Goal: Transaction & Acquisition: Purchase product/service

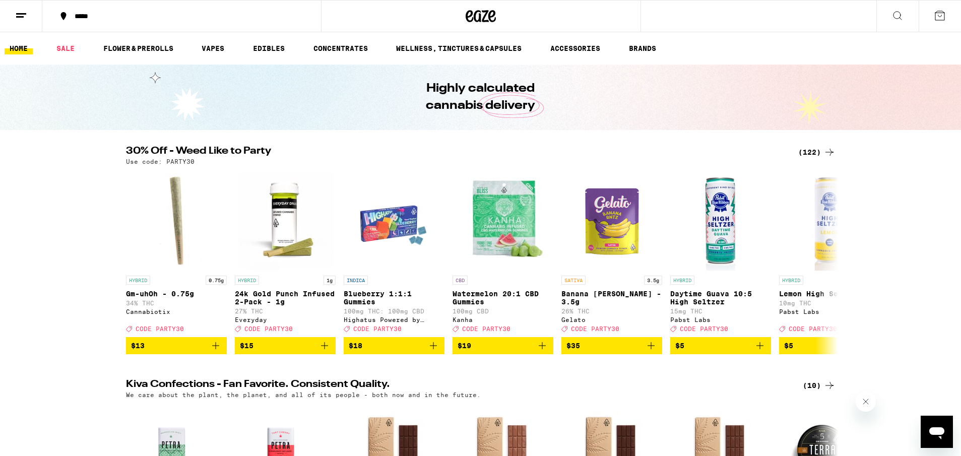
drag, startPoint x: 846, startPoint y: 265, endPoint x: 839, endPoint y: 265, distance: 6.1
click at [845, 265] on div "30% Off - Weed Like to Party (122) Use code: PARTY30 HYBRID 0.75g Gm-uhOh - 0.7…" at bounding box center [480, 250] width 961 height 208
click at [829, 266] on icon at bounding box center [830, 262] width 8 height 7
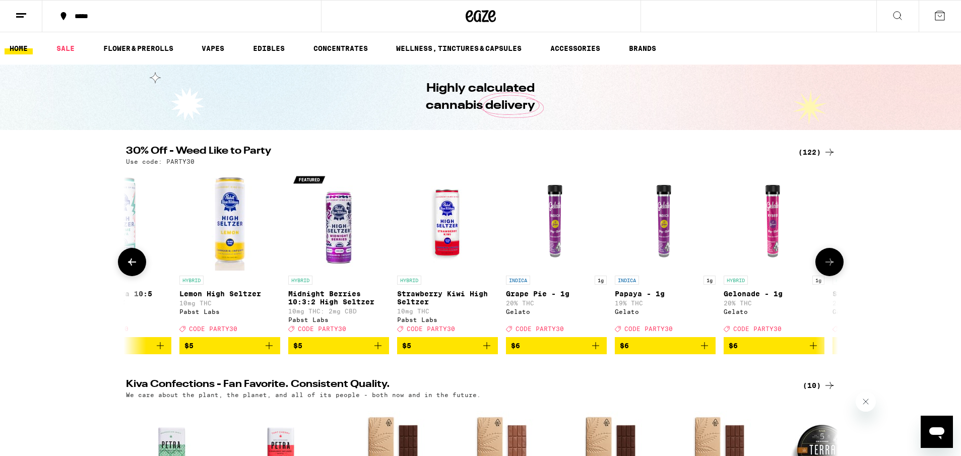
click at [829, 266] on icon at bounding box center [830, 262] width 8 height 7
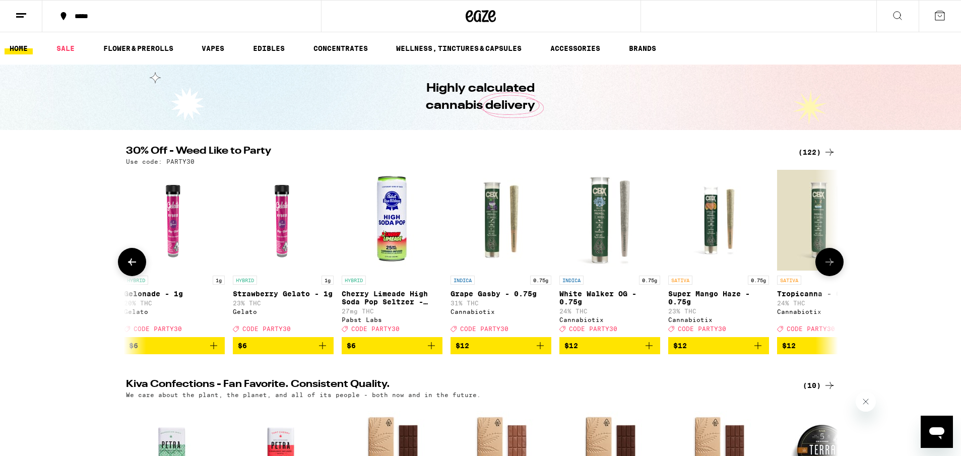
click at [829, 266] on icon at bounding box center [830, 262] width 8 height 7
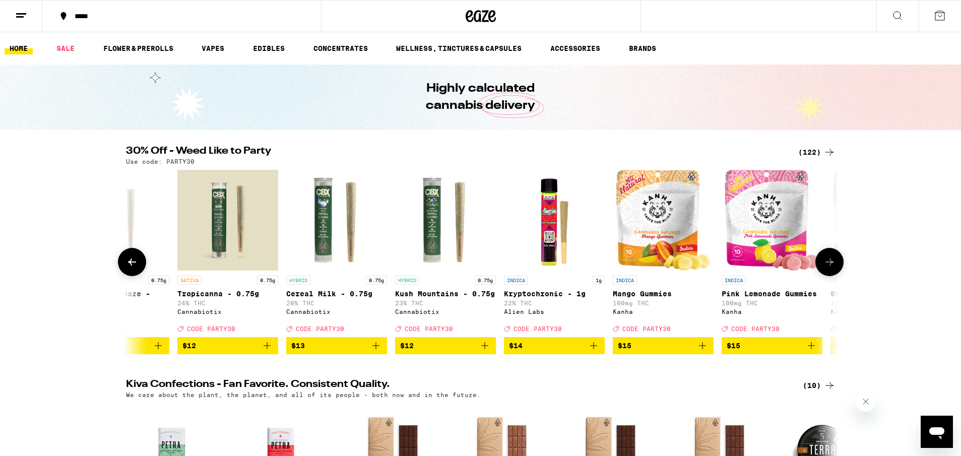
click at [829, 266] on icon at bounding box center [830, 262] width 8 height 7
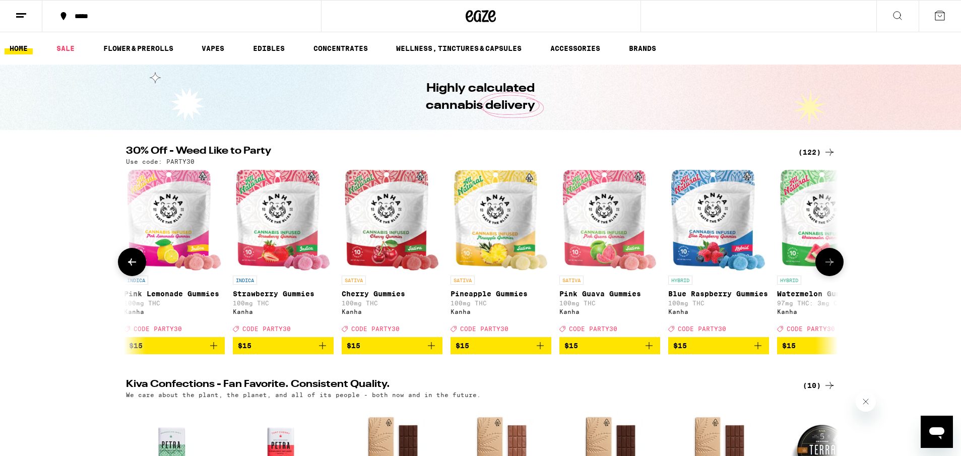
scroll to position [0, 2400]
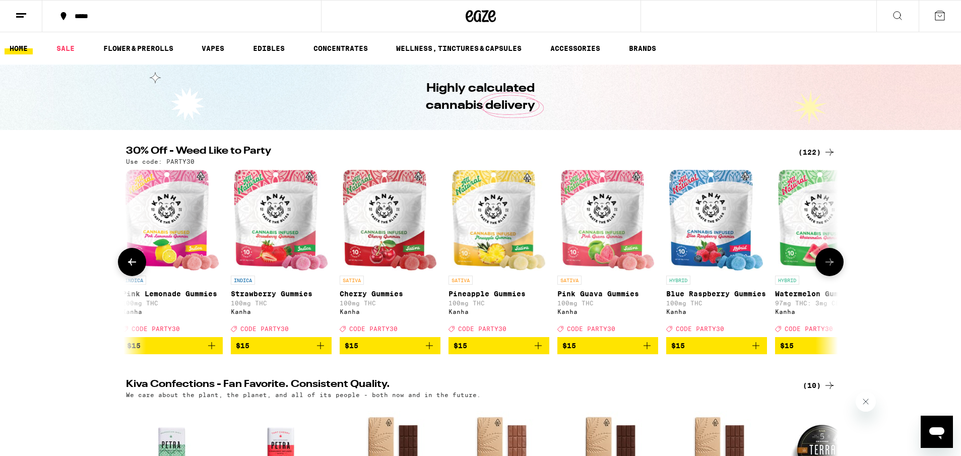
click at [830, 266] on icon at bounding box center [830, 262] width 12 height 12
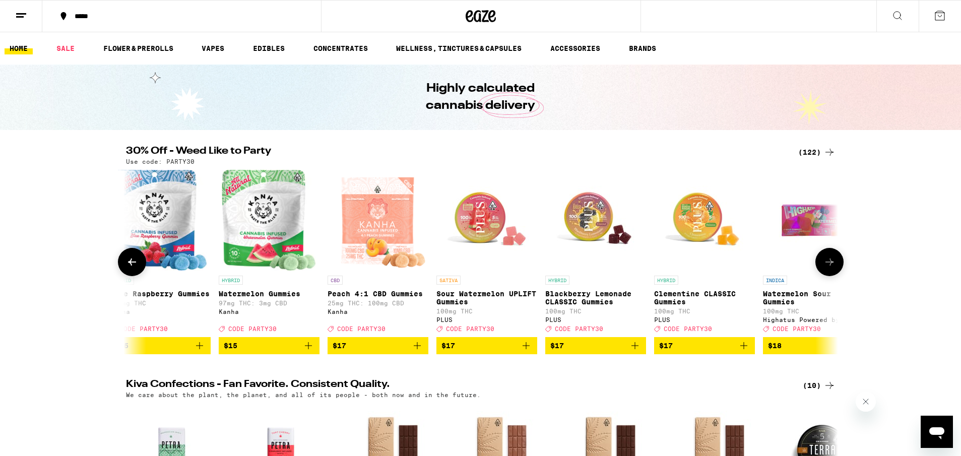
click at [830, 266] on icon at bounding box center [830, 262] width 12 height 12
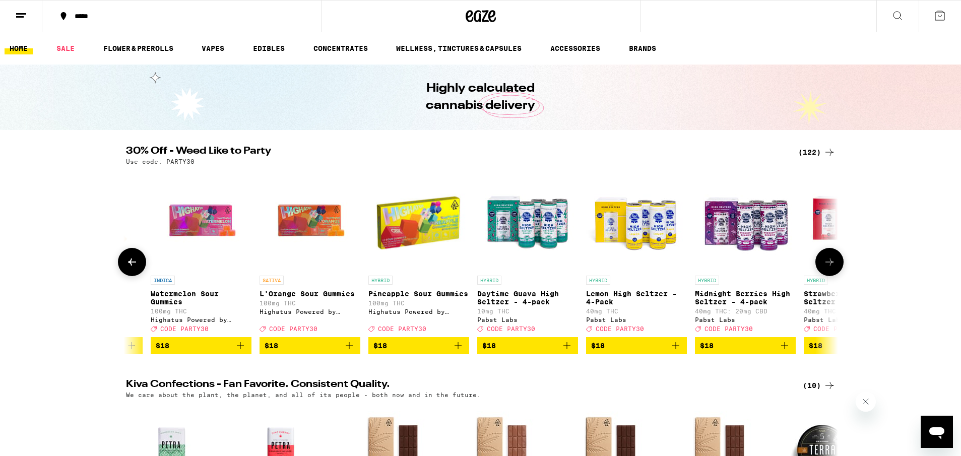
click at [830, 266] on icon at bounding box center [830, 262] width 12 height 12
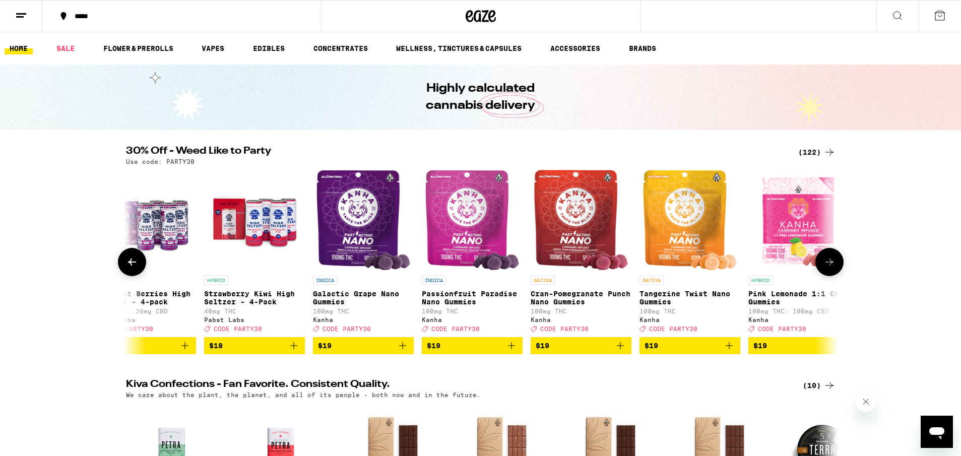
click at [830, 266] on icon at bounding box center [830, 262] width 12 height 12
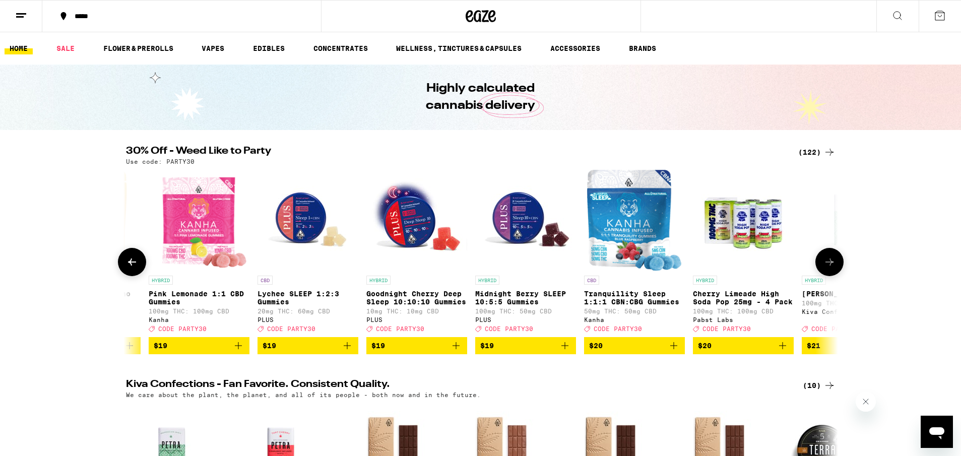
click at [830, 266] on icon at bounding box center [830, 262] width 12 height 12
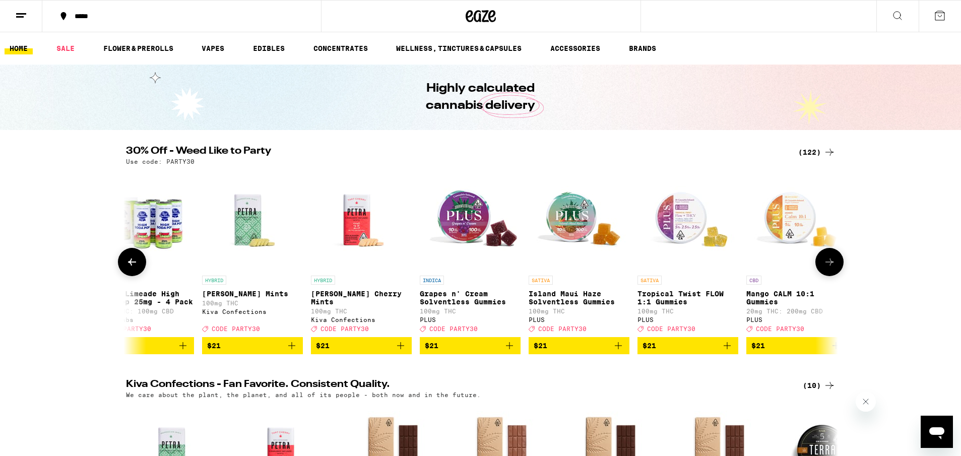
click at [830, 266] on icon at bounding box center [830, 262] width 12 height 12
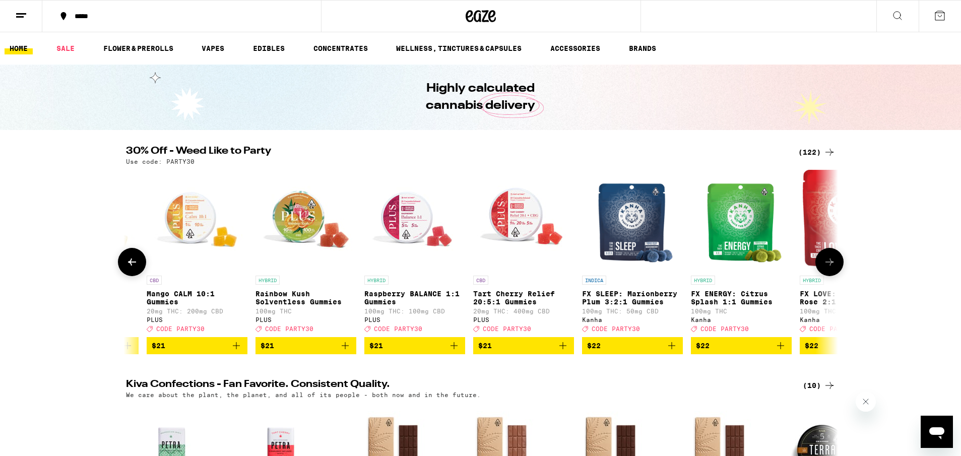
click at [830, 266] on icon at bounding box center [830, 262] width 12 height 12
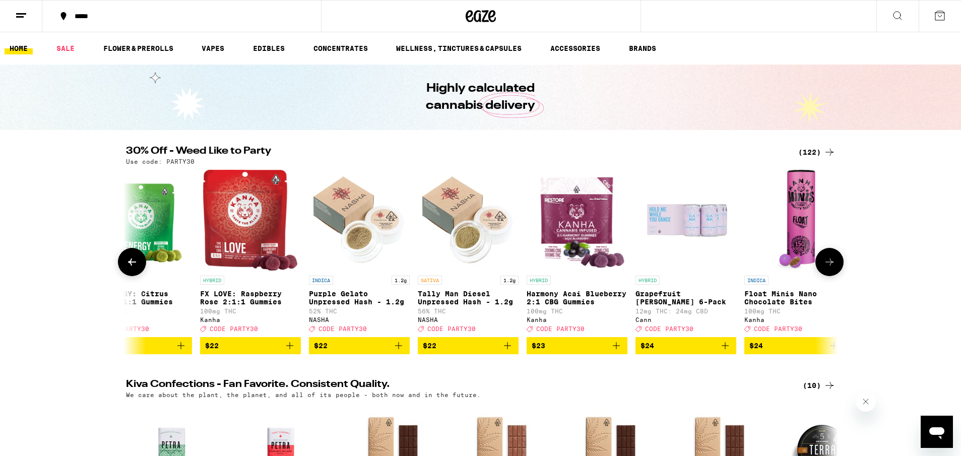
click at [830, 266] on icon at bounding box center [830, 262] width 12 height 12
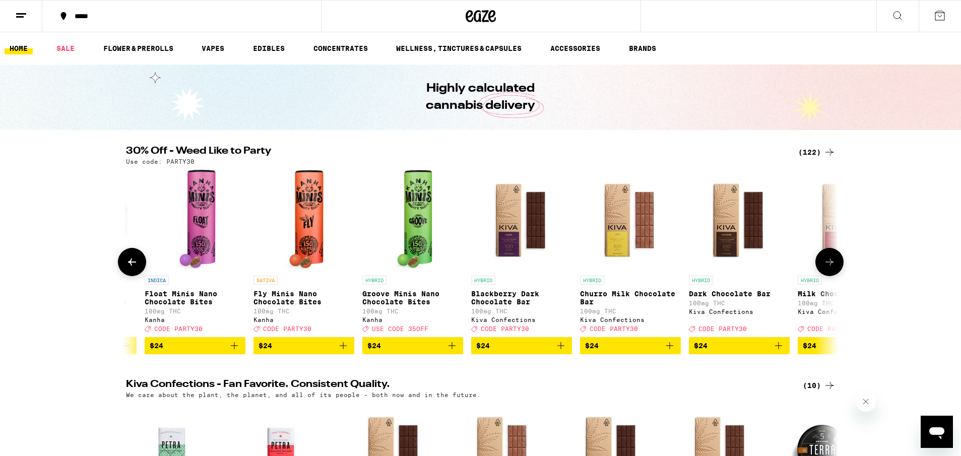
click at [830, 266] on icon at bounding box center [830, 262] width 12 height 12
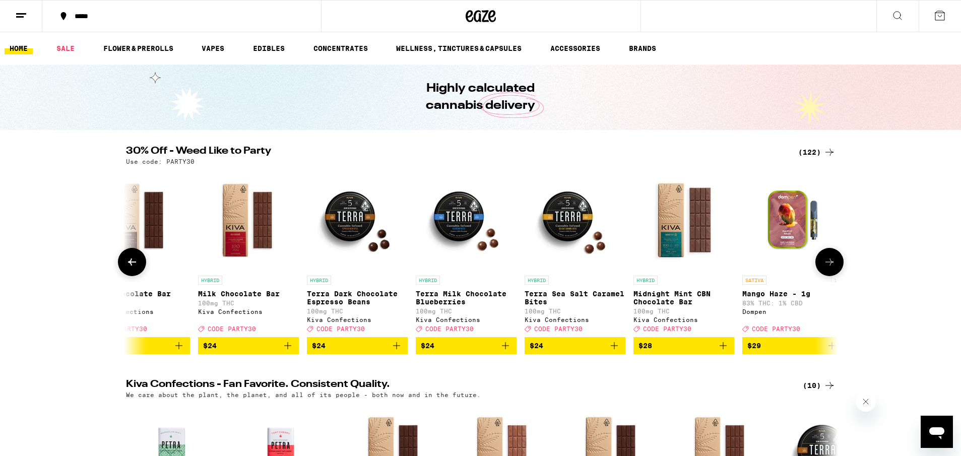
click at [830, 266] on icon at bounding box center [830, 262] width 12 height 12
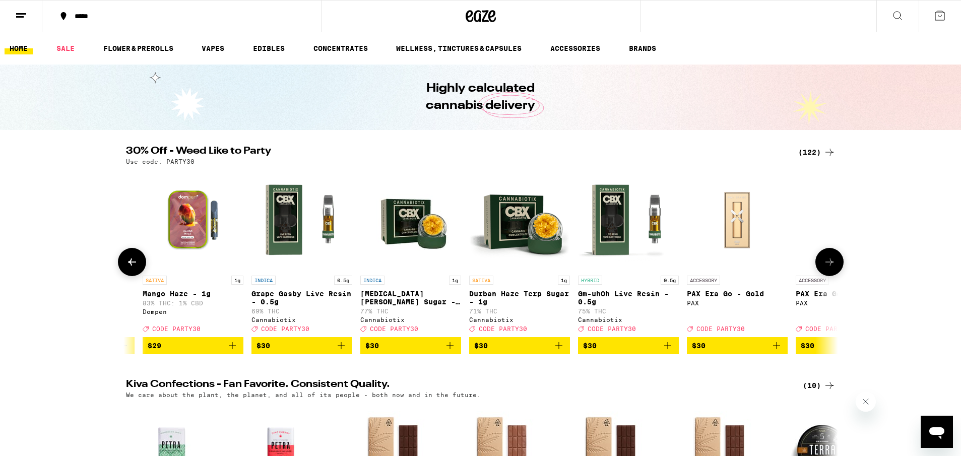
click at [830, 266] on icon at bounding box center [830, 262] width 12 height 12
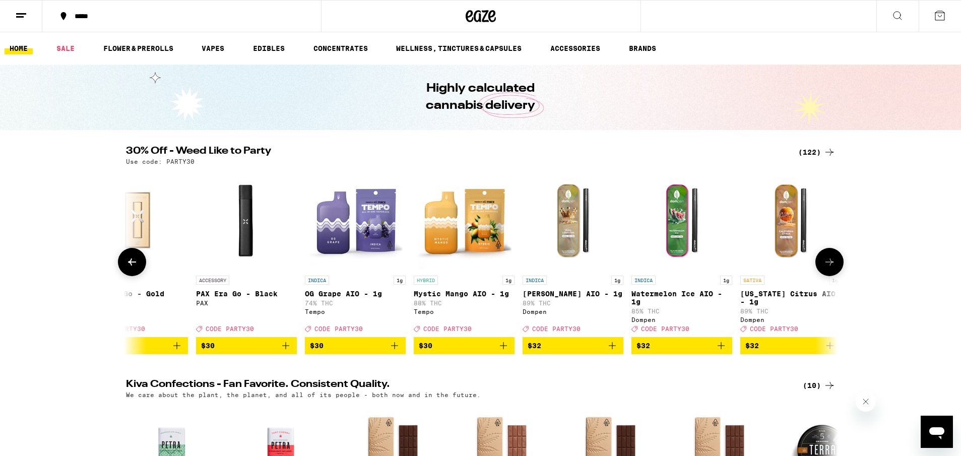
click at [830, 266] on icon at bounding box center [830, 262] width 12 height 12
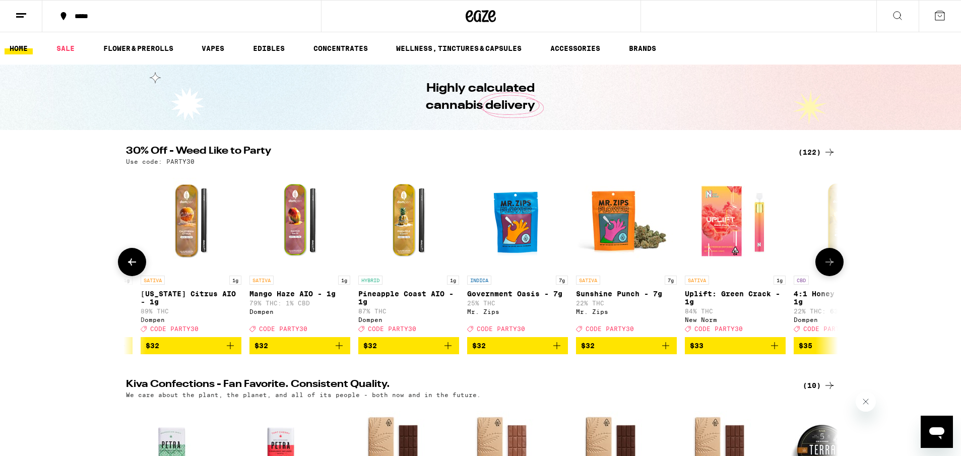
click at [830, 266] on icon at bounding box center [830, 262] width 12 height 12
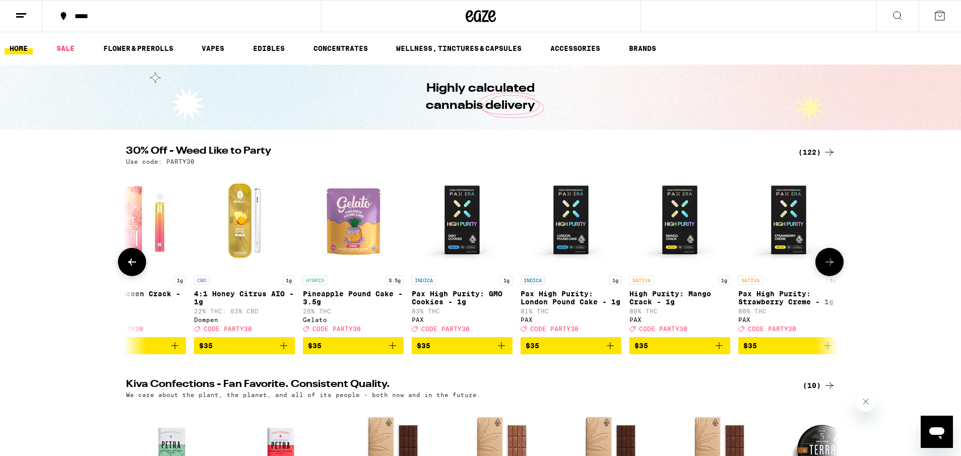
click at [830, 266] on icon at bounding box center [830, 262] width 12 height 12
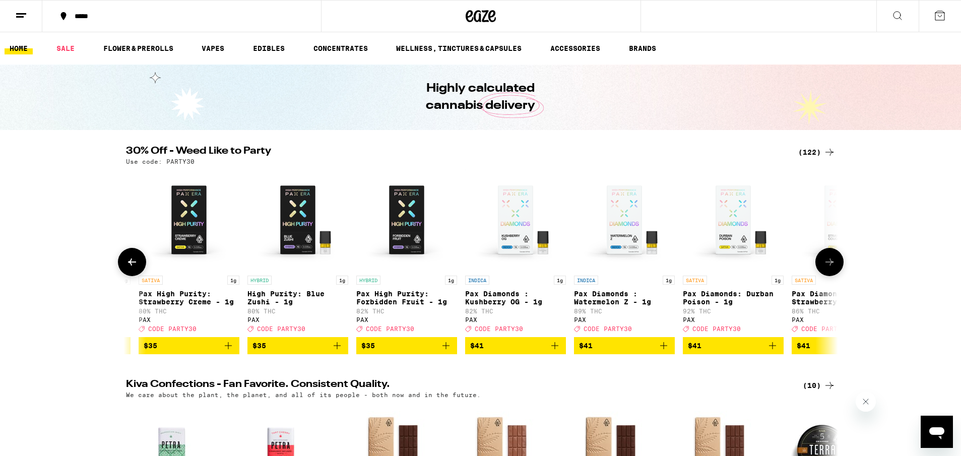
click at [830, 266] on icon at bounding box center [830, 262] width 12 height 12
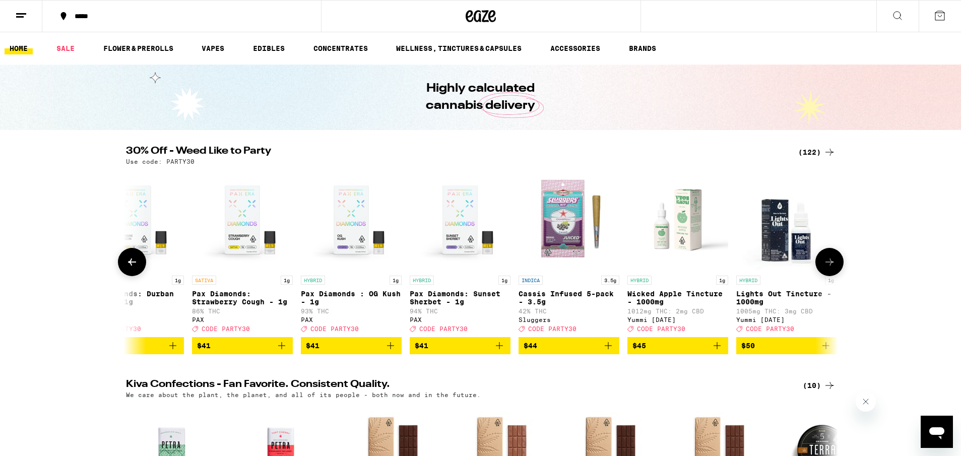
click at [830, 266] on icon at bounding box center [830, 262] width 12 height 12
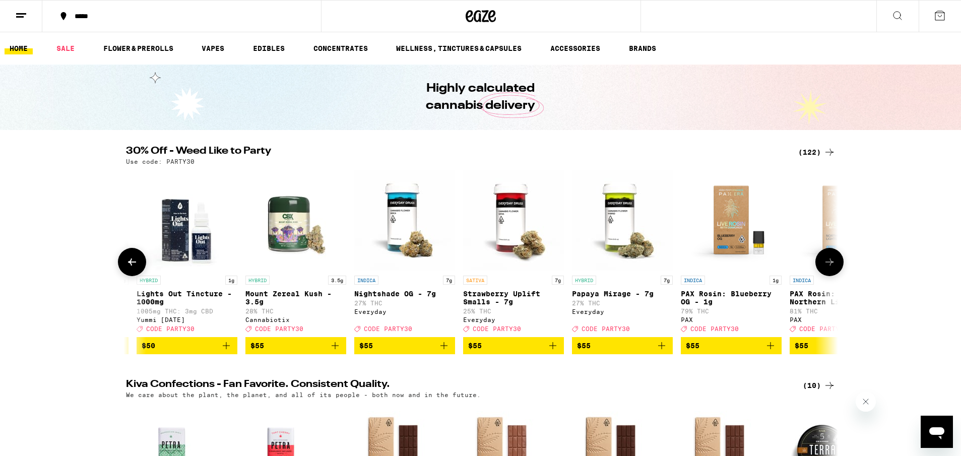
click at [830, 266] on icon at bounding box center [830, 262] width 12 height 12
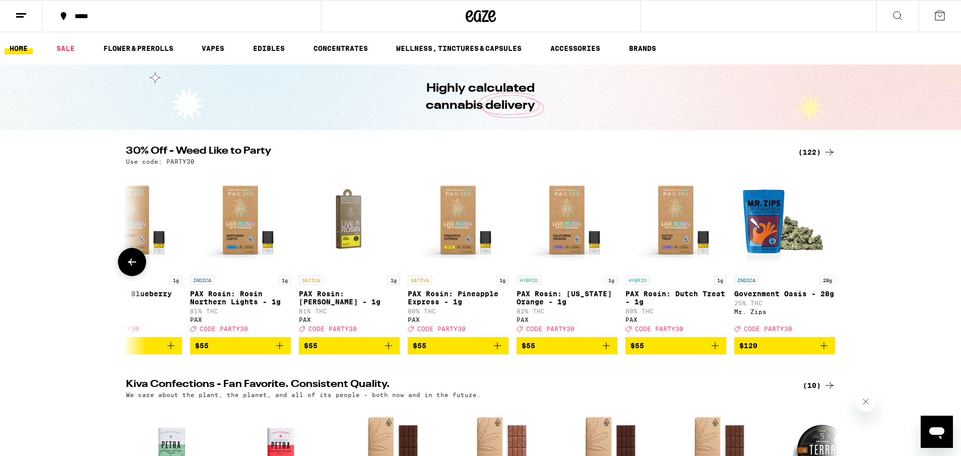
click at [830, 262] on icon at bounding box center [830, 262] width 0 height 0
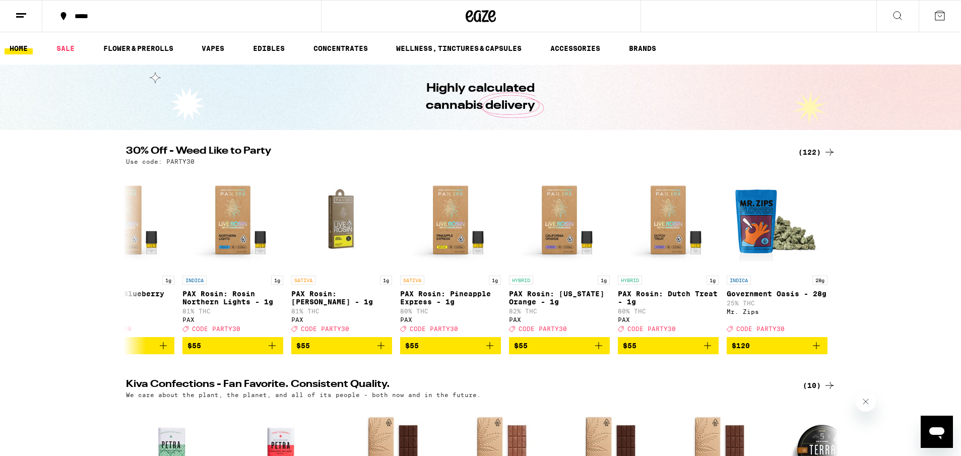
click at [796, 158] on div "Use code: PARTY30" at bounding box center [481, 161] width 710 height 7
click at [809, 150] on div "(122)" at bounding box center [817, 152] width 37 height 12
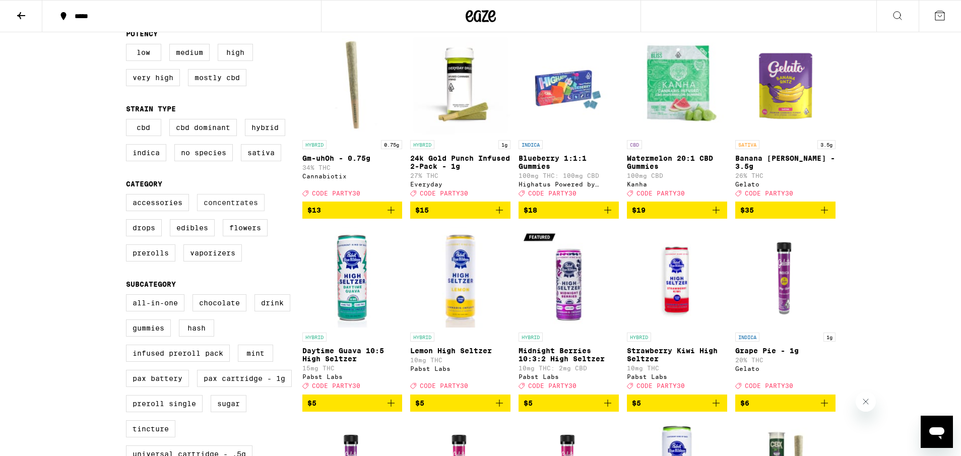
scroll to position [113, 0]
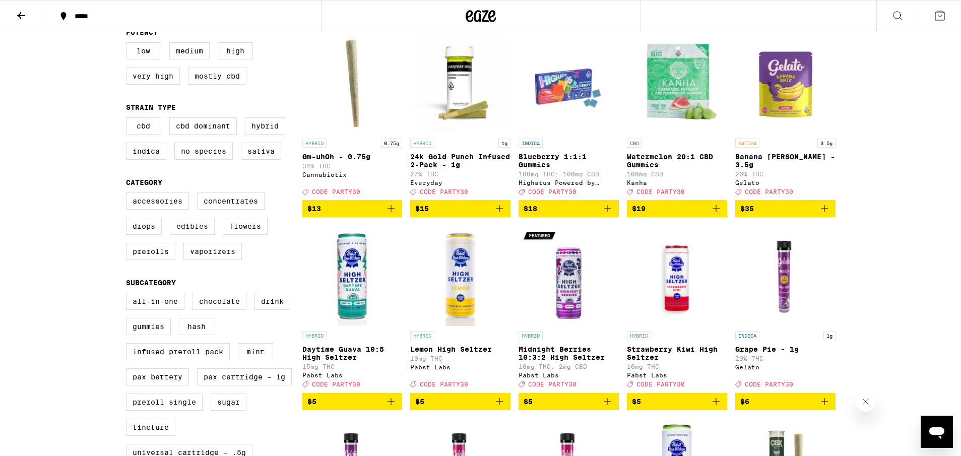
click at [191, 235] on label "Edibles" at bounding box center [192, 226] width 45 height 17
click at [129, 195] on input "Edibles" at bounding box center [128, 194] width 1 height 1
checkbox input "true"
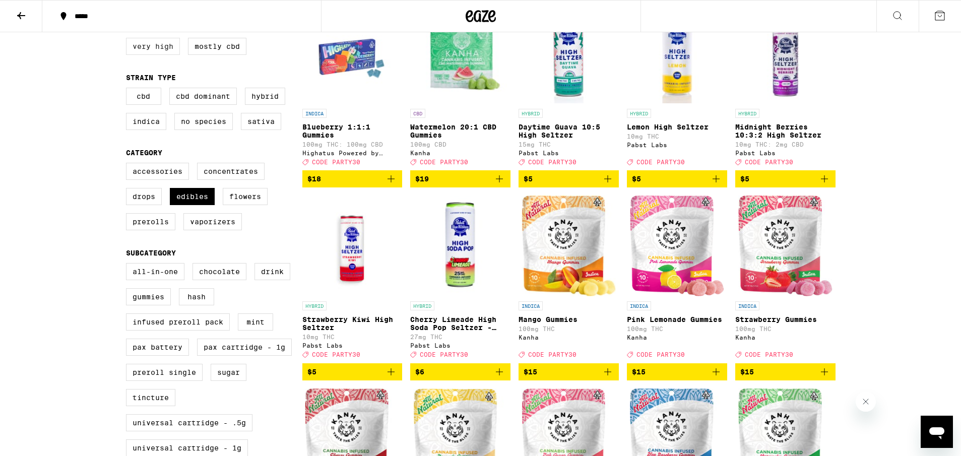
scroll to position [138, 0]
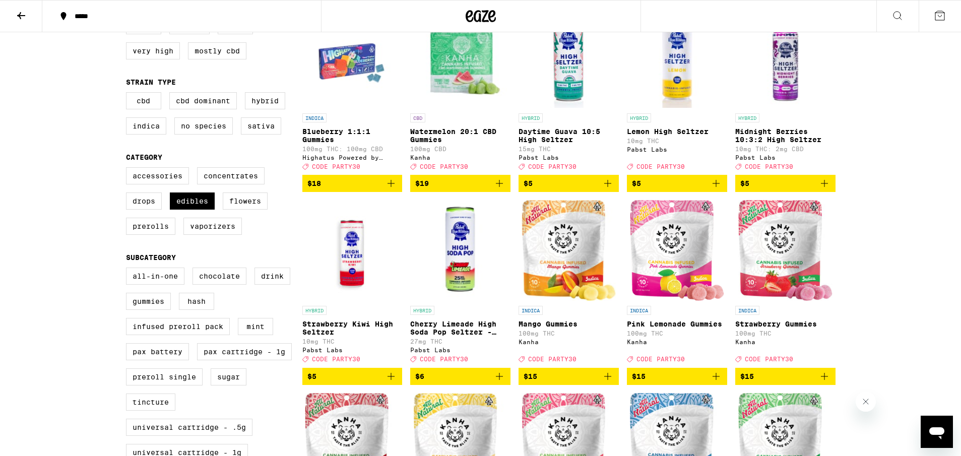
click at [25, 11] on icon at bounding box center [21, 16] width 12 height 12
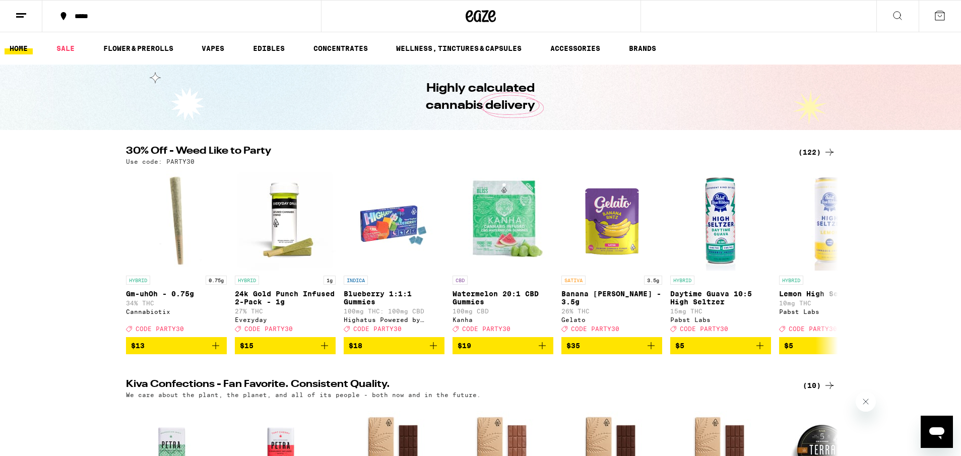
click at [89, 22] on button "*****" at bounding box center [181, 16] width 279 height 30
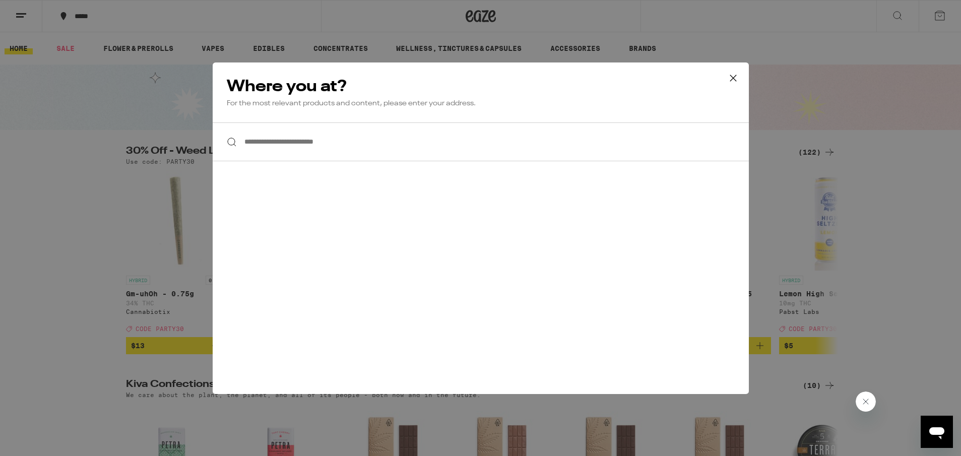
click at [377, 146] on div "**********" at bounding box center [480, 228] width 961 height 456
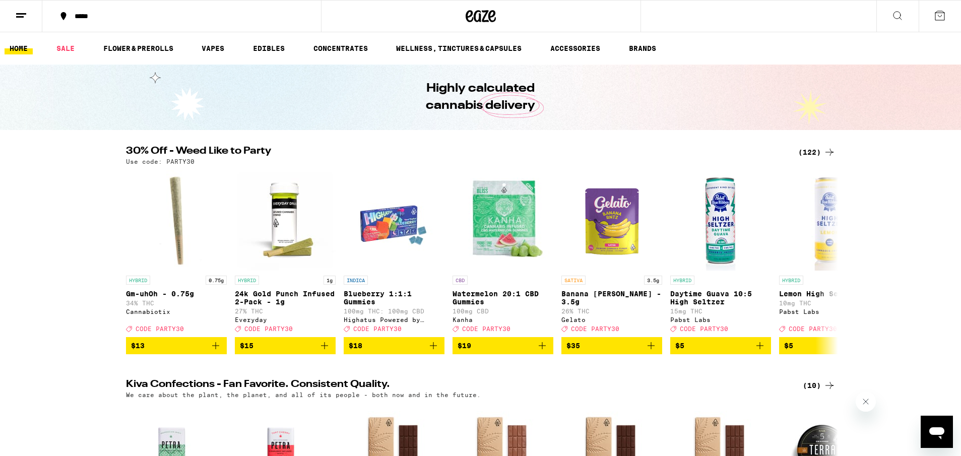
click at [935, 17] on icon at bounding box center [940, 16] width 12 height 12
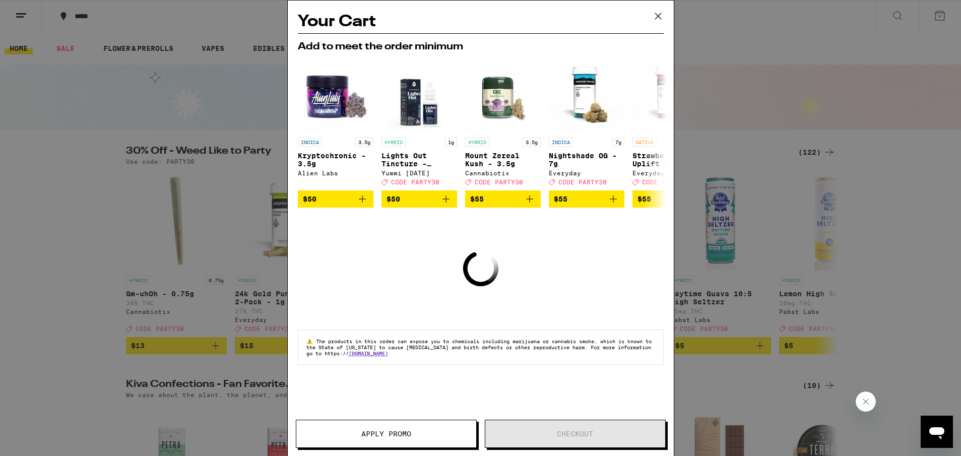
click at [667, 16] on button at bounding box center [658, 17] width 31 height 32
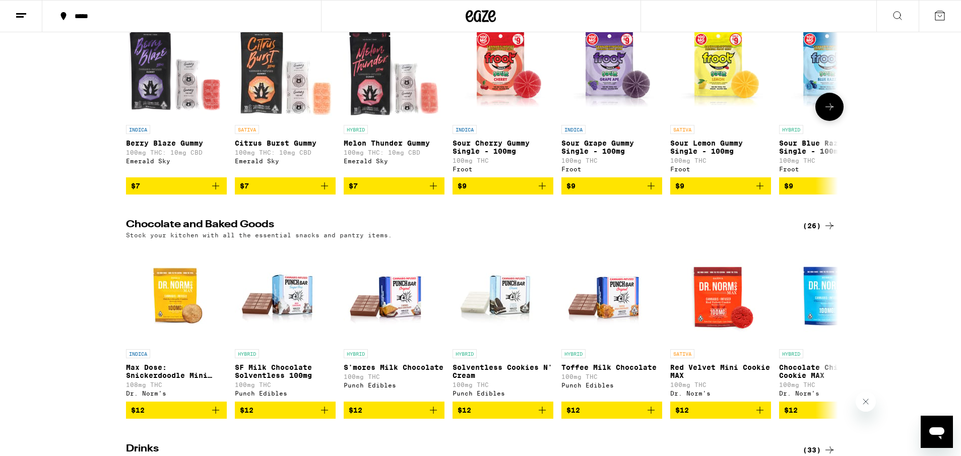
scroll to position [2985, 0]
